Goal: Task Accomplishment & Management: Manage account settings

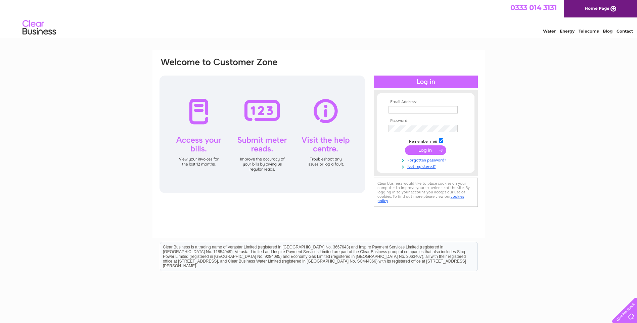
type input "[EMAIL_ADDRESS][DOMAIN_NAME]"
click at [422, 150] on input "submit" at bounding box center [425, 149] width 41 height 9
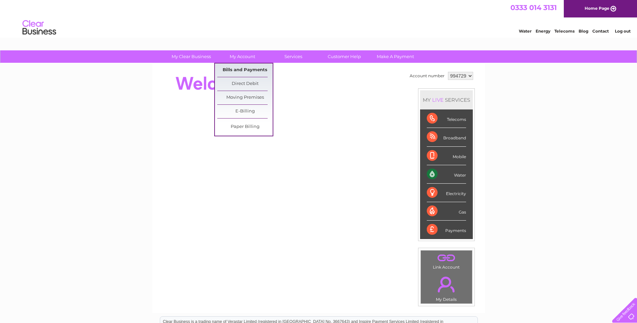
click at [240, 69] on link "Bills and Payments" at bounding box center [244, 69] width 55 height 13
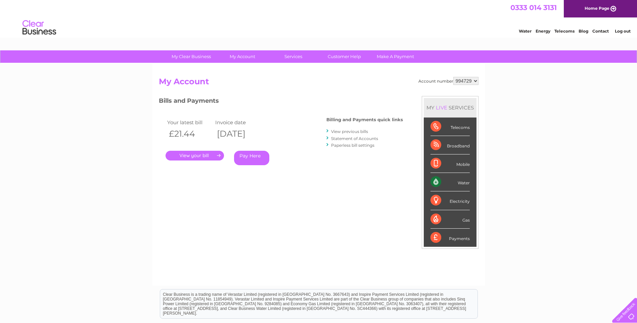
click at [194, 157] on link "." at bounding box center [194, 156] width 58 height 10
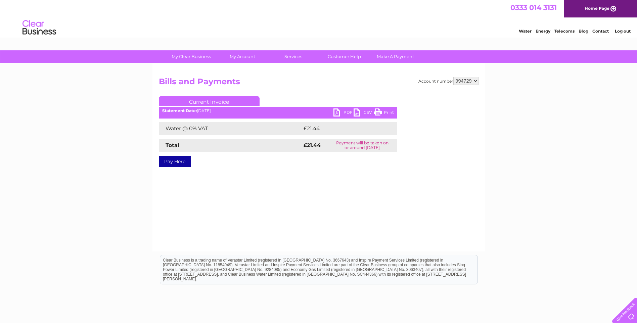
click at [336, 109] on link "PDF" at bounding box center [343, 113] width 20 height 10
click at [617, 28] on li "Log out" at bounding box center [622, 31] width 20 height 8
click at [623, 30] on link "Log out" at bounding box center [622, 31] width 16 height 5
